Goal: Information Seeking & Learning: Learn about a topic

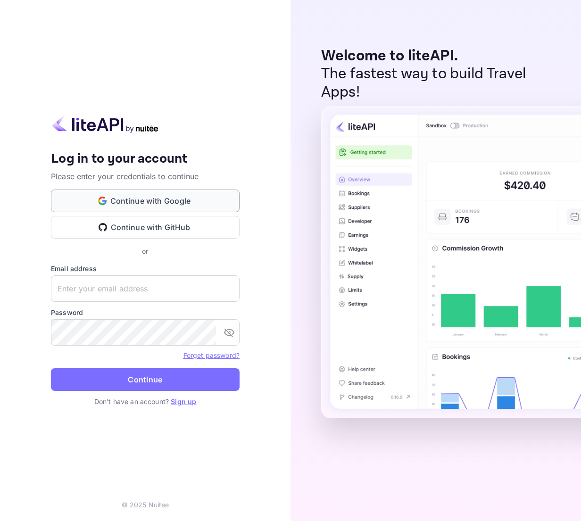
click at [219, 201] on button "Continue with Google" at bounding box center [145, 201] width 189 height 23
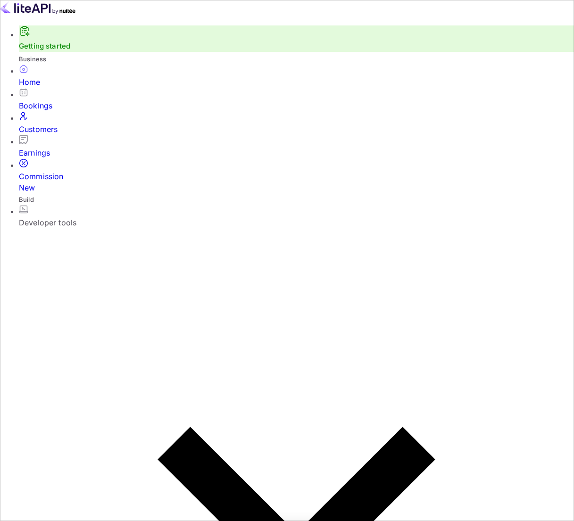
scroll to position [146, 130]
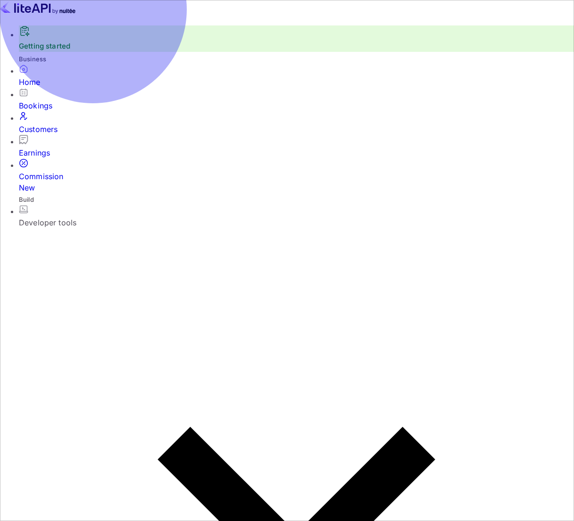
click at [99, 182] on div "New" at bounding box center [296, 187] width 555 height 11
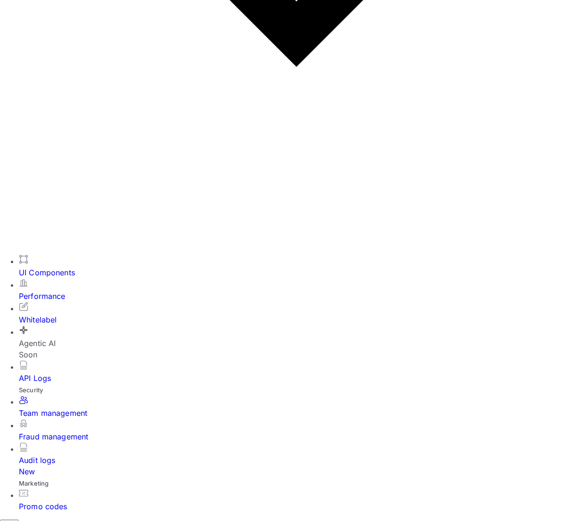
scroll to position [542, 0]
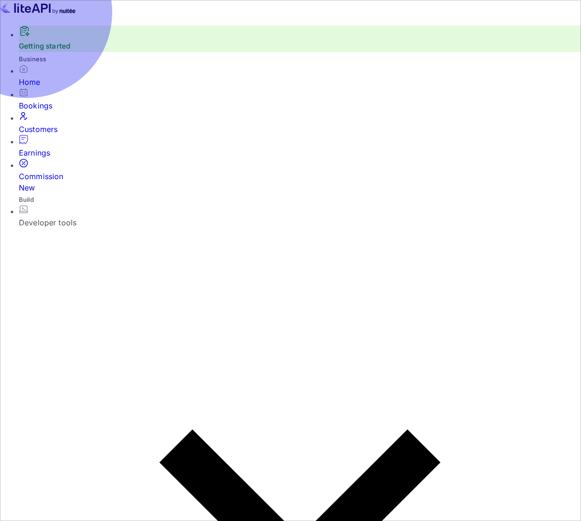
click at [32, 133] on div "Customers" at bounding box center [300, 129] width 563 height 11
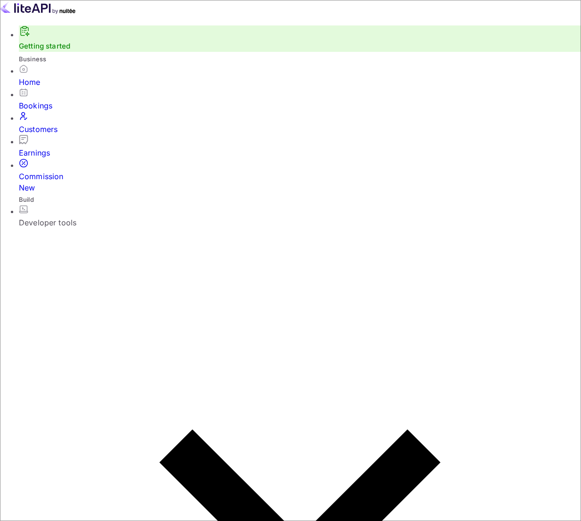
click at [45, 111] on div "Bookings" at bounding box center [300, 105] width 563 height 11
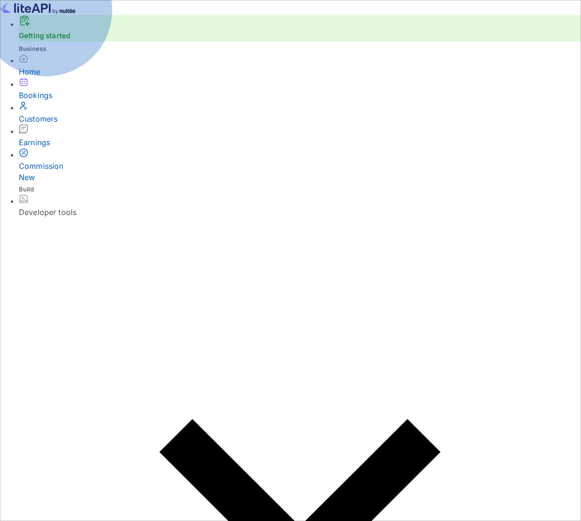
click at [51, 77] on div "Home" at bounding box center [300, 71] width 563 height 11
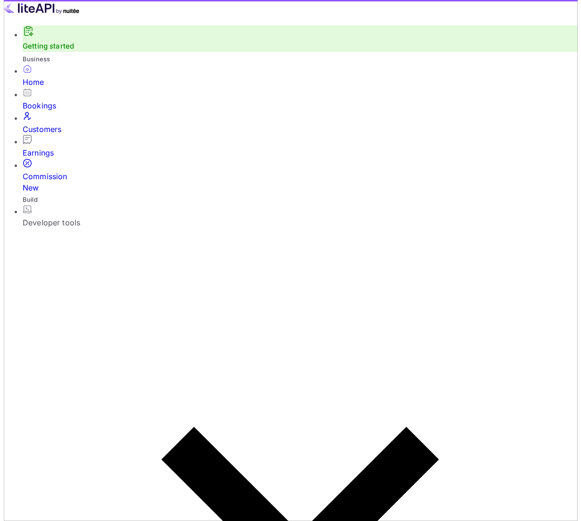
scroll to position [146, 130]
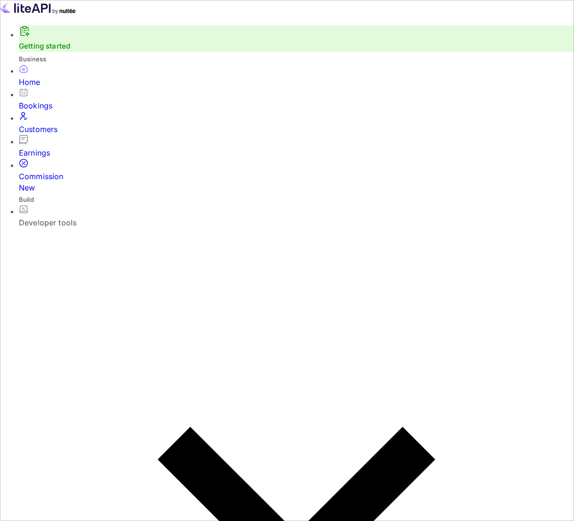
click at [80, 217] on div "Developer tools" at bounding box center [296, 222] width 555 height 11
